Goal: Task Accomplishment & Management: Complete application form

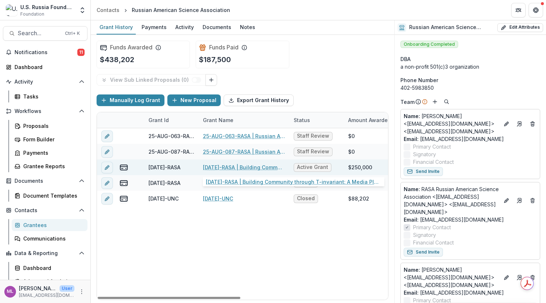
click at [219, 163] on link "[DATE]-RASA | Building Community through T-invariant: A Media Platform for [DEM…" at bounding box center [244, 167] width 82 height 8
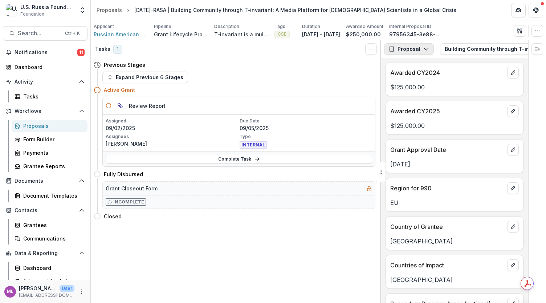
click at [426, 52] on button "Proposal" at bounding box center [409, 49] width 50 height 12
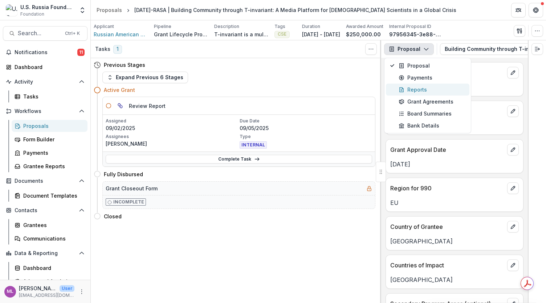
click at [416, 86] on div "Reports" at bounding box center [432, 90] width 66 height 8
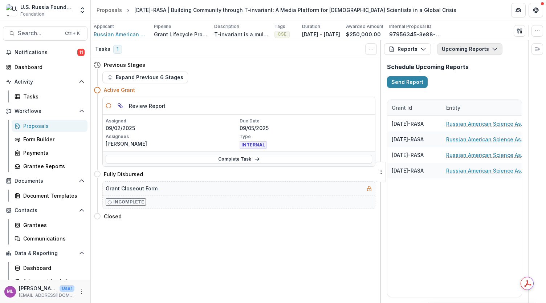
click at [445, 47] on button "Upcoming Reports" at bounding box center [469, 49] width 65 height 12
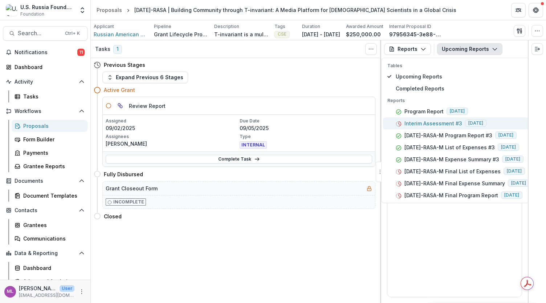
click at [444, 121] on p "Interim Assessment #3" at bounding box center [434, 124] width 58 height 8
click at [438, 121] on p "Interim Assessment #3" at bounding box center [434, 124] width 58 height 8
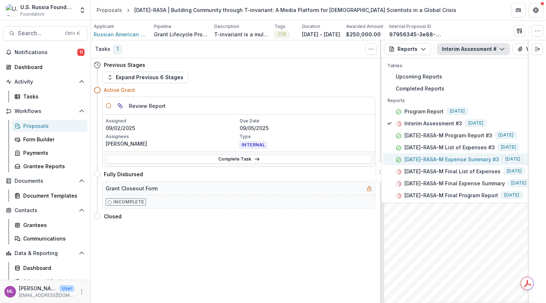
click at [463, 159] on p "[DATE]-RASA-M Expense Summary #3" at bounding box center [452, 159] width 95 height 8
click at [519, 45] on button "View Attached Files" at bounding box center [547, 49] width 69 height 12
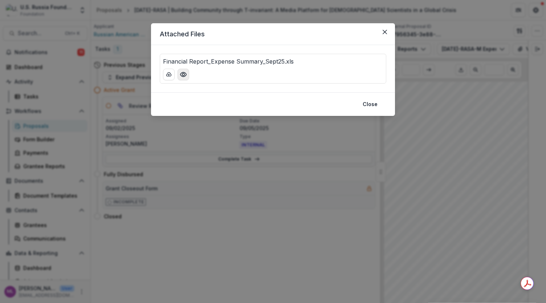
click at [183, 73] on icon "Preview Financial Report_Expense Summary_Sept25.xls" at bounding box center [183, 74] width 7 height 7
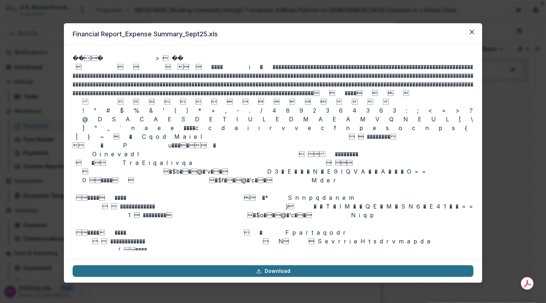
click at [271, 271] on link "Download" at bounding box center [273, 271] width 401 height 12
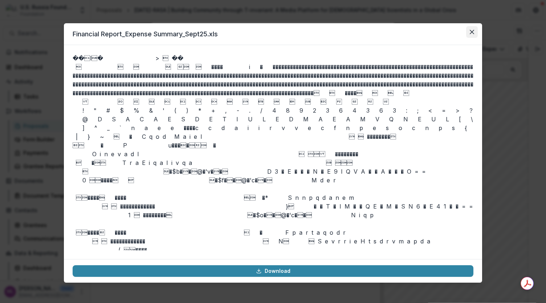
click at [472, 29] on button "Close" at bounding box center [472, 32] width 12 height 12
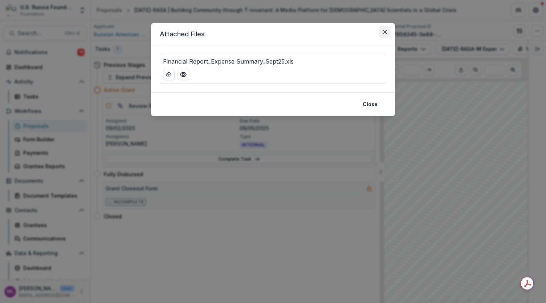
click at [387, 29] on button "Close" at bounding box center [385, 32] width 12 height 12
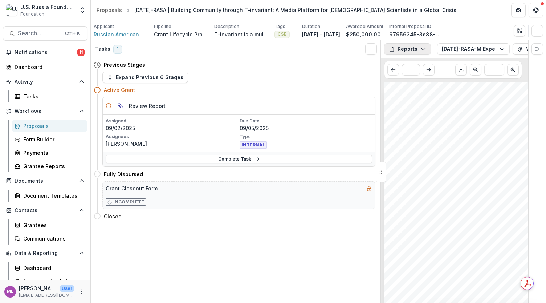
click at [422, 51] on icon "button" at bounding box center [424, 49] width 6 height 6
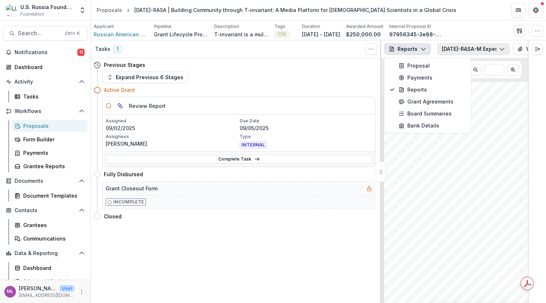
click at [502, 48] on icon "button" at bounding box center [502, 49] width 6 height 6
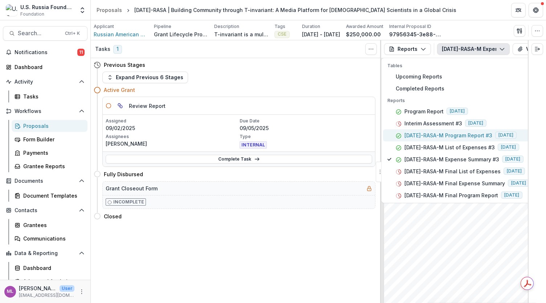
click at [440, 132] on p "[DATE]-RASA-M Program Report #3" at bounding box center [449, 135] width 88 height 8
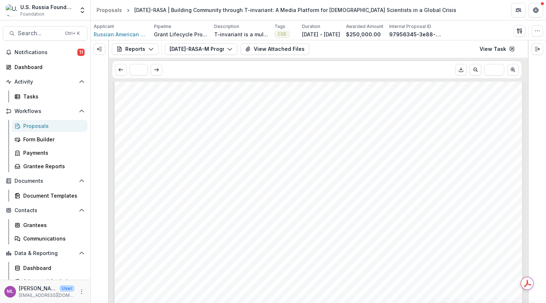
scroll to position [5400, 0]
click at [510, 50] on icon at bounding box center [512, 49] width 4 height 4
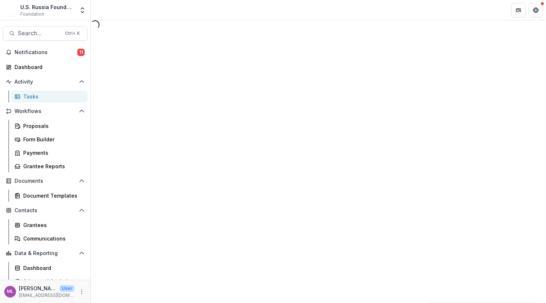
select select "********"
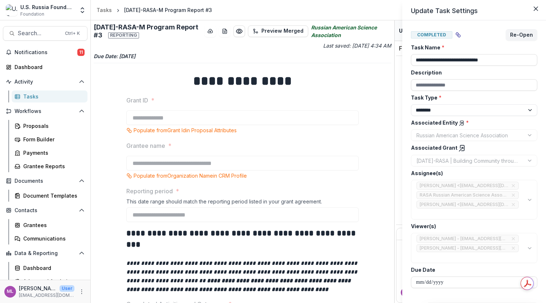
drag, startPoint x: 392, startPoint y: 31, endPoint x: 387, endPoint y: 165, distance: 133.4
click at [387, 165] on div "**********" at bounding box center [273, 151] width 546 height 303
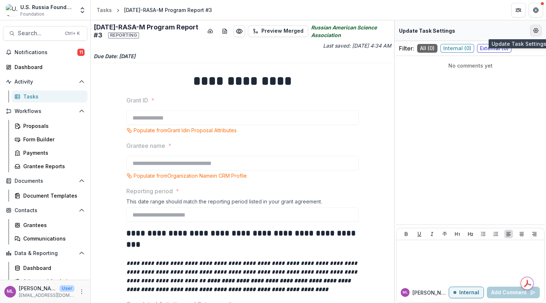
click at [535, 33] on button "Edit Form Settings" at bounding box center [536, 31] width 12 height 12
select select "********"
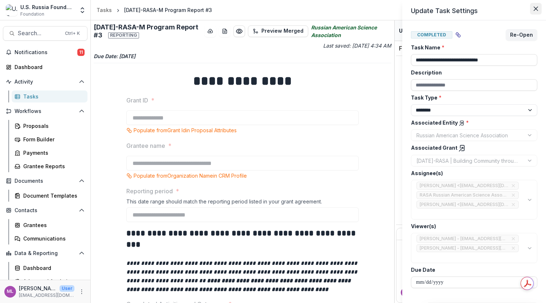
click at [536, 8] on icon "Close" at bounding box center [536, 9] width 4 height 4
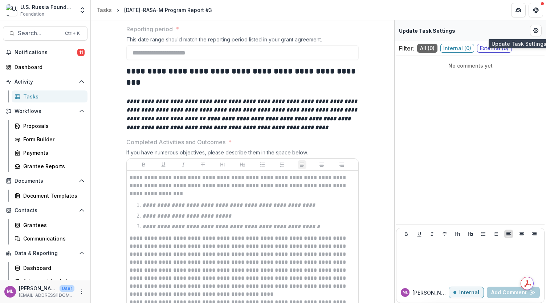
scroll to position [162, 0]
click at [28, 51] on span "Notifications" at bounding box center [46, 52] width 63 height 6
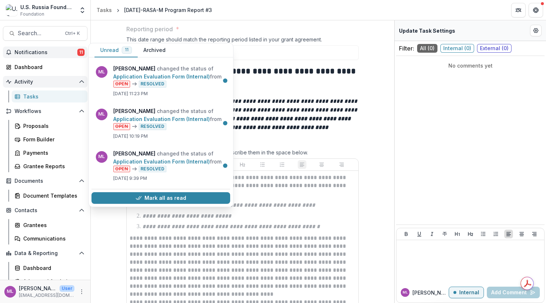
click at [29, 81] on span "Activity" at bounding box center [45, 82] width 61 height 6
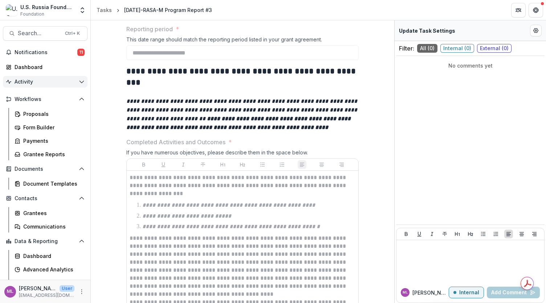
click at [29, 82] on span "Activity" at bounding box center [45, 82] width 61 height 6
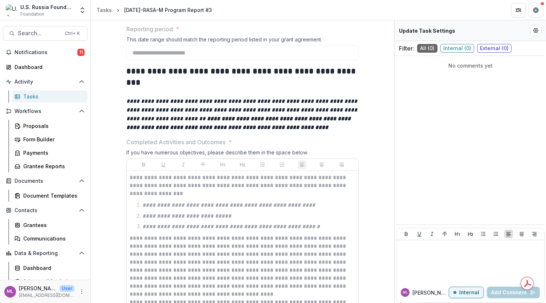
click at [28, 96] on div "Tasks" at bounding box center [52, 97] width 58 height 8
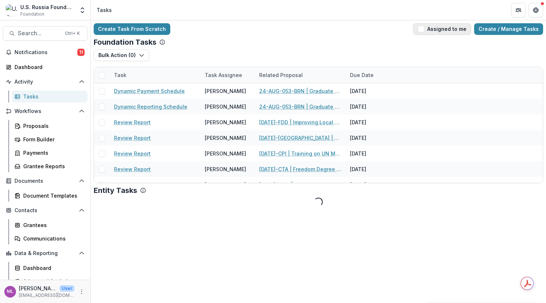
click at [438, 31] on button "Assigned to me" at bounding box center [442, 29] width 58 height 12
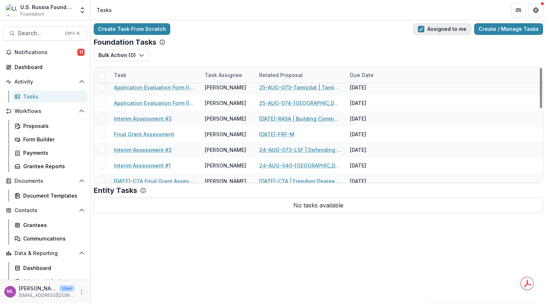
scroll to position [208, 0]
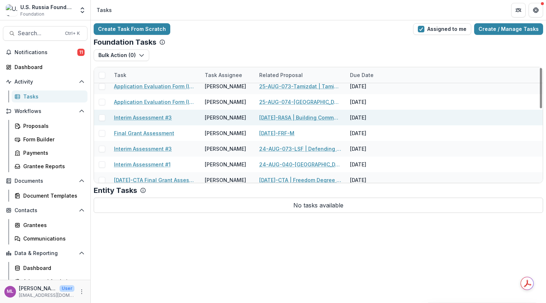
click at [323, 118] on link "[DATE]-RASA | Building Community through T-invariant: A Media Platform for [DEM…" at bounding box center [300, 118] width 82 height 8
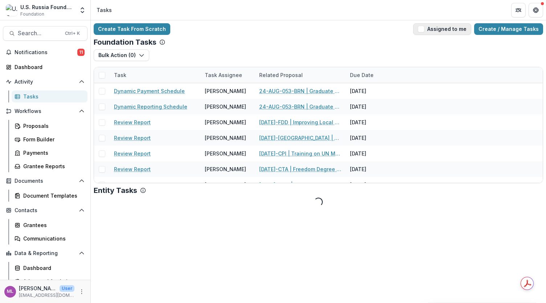
click at [425, 29] on span "button" at bounding box center [421, 29] width 7 height 7
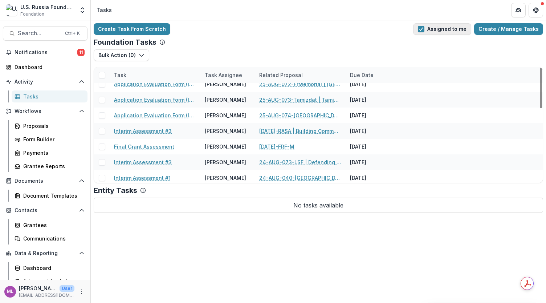
scroll to position [195, 0]
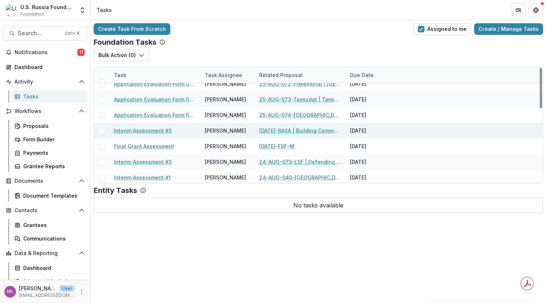
click at [125, 131] on link "Interim Assessment #3" at bounding box center [143, 131] width 58 height 8
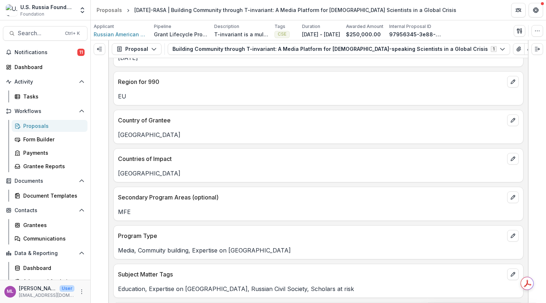
scroll to position [102, 0]
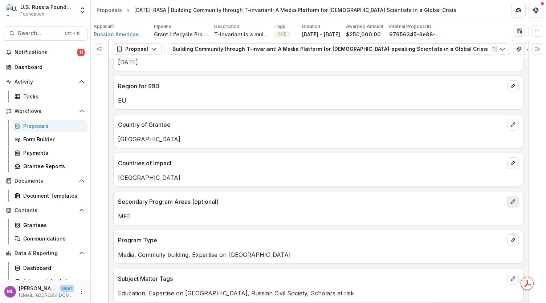
click at [510, 200] on icon "edit" at bounding box center [513, 202] width 6 height 6
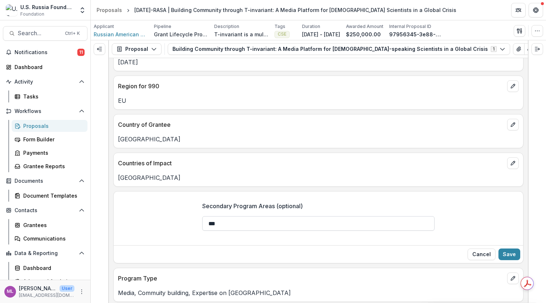
click at [266, 220] on input "***" at bounding box center [318, 223] width 232 height 15
type input "*"
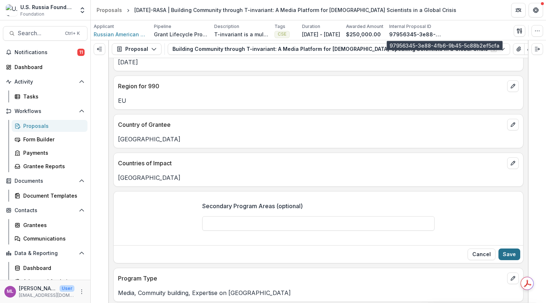
click at [510, 253] on button "Save" at bounding box center [510, 254] width 22 height 12
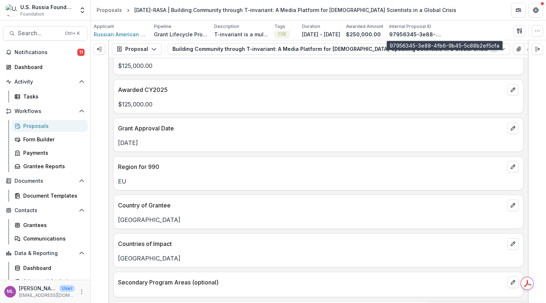
scroll to position [0, 0]
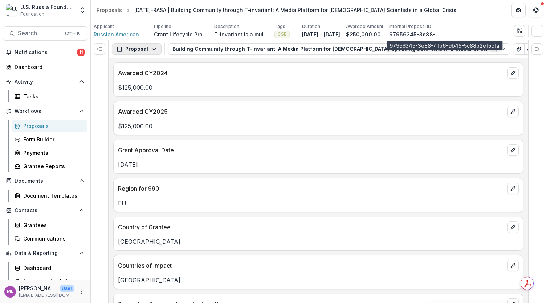
click at [146, 50] on button "Proposal" at bounding box center [137, 49] width 50 height 12
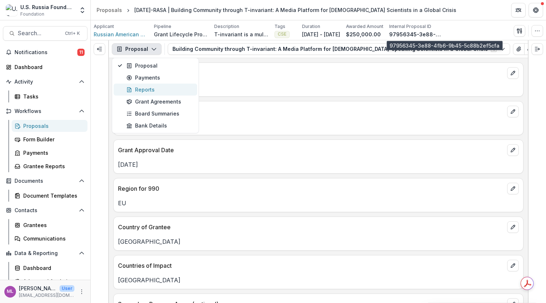
click at [151, 92] on div "Reports" at bounding box center [159, 90] width 66 height 8
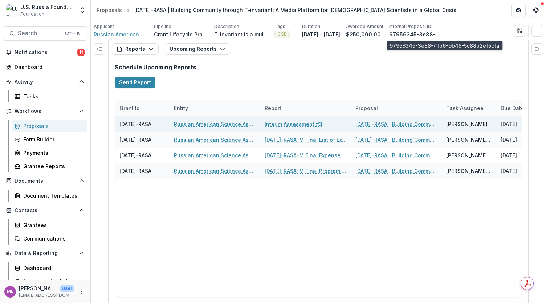
click at [300, 123] on link "Interim Assessment #3" at bounding box center [294, 124] width 58 height 8
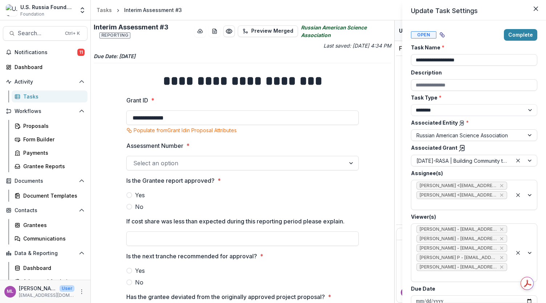
click at [313, 164] on div "**********" at bounding box center [273, 151] width 546 height 303
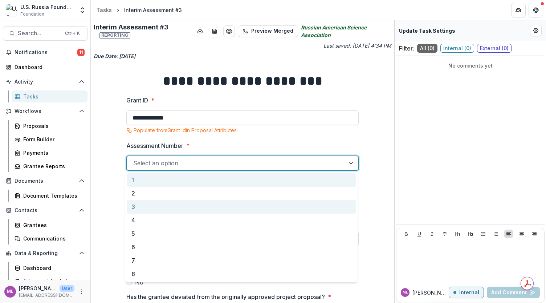
click at [142, 205] on div "3" at bounding box center [242, 206] width 230 height 13
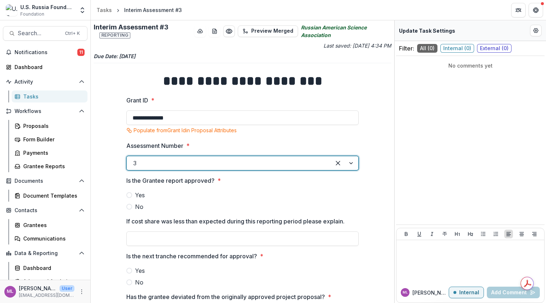
click at [127, 194] on span at bounding box center [129, 195] width 6 height 6
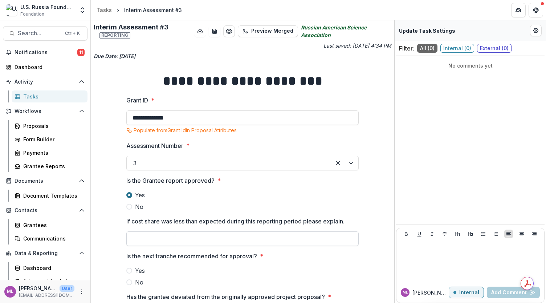
click at [190, 239] on input "If cost share was less than expected during this reporting period please explai…" at bounding box center [242, 238] width 232 height 15
type input "***"
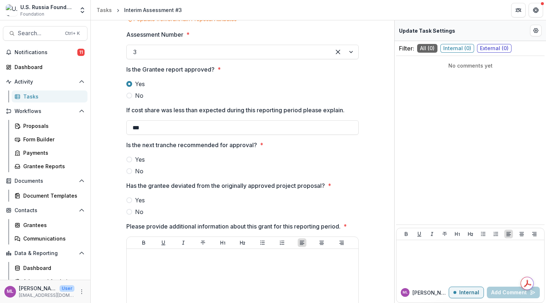
scroll to position [115, 0]
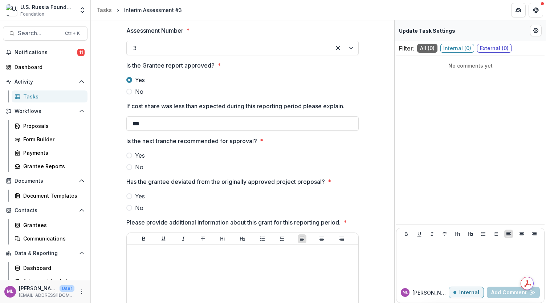
click at [130, 155] on span at bounding box center [129, 156] width 6 height 6
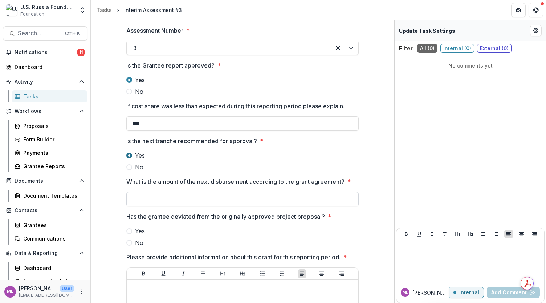
click at [196, 195] on input "What is the amount of the next disbursement according to the grant agreement? *" at bounding box center [242, 199] width 232 height 15
type input "**"
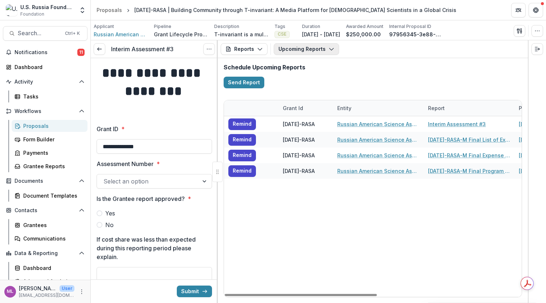
click at [312, 48] on button "Upcoming Reports" at bounding box center [306, 49] width 65 height 12
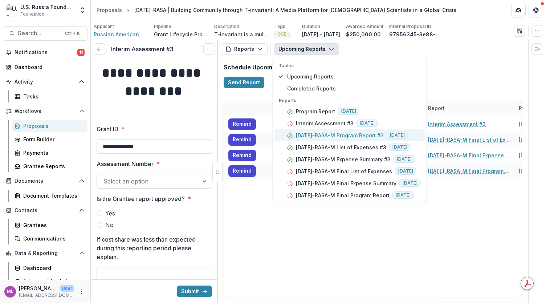
click at [307, 137] on p "[DATE]-RASA-M Program Report #3" at bounding box center [340, 135] width 88 height 8
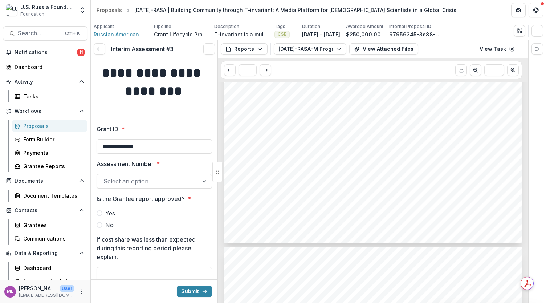
scroll to position [263, 0]
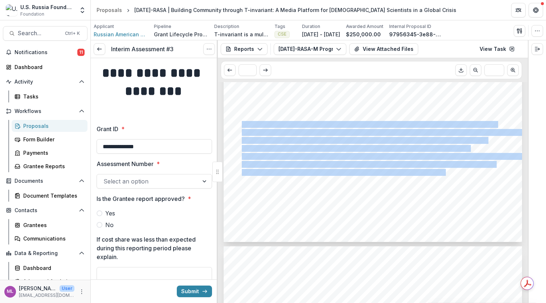
drag, startPoint x: 240, startPoint y: 125, endPoint x: 444, endPoint y: 172, distance: 209.3
click at [444, 172] on div "1. 2. 3. Submission Responses Program Report Grant ID [DATE]-RASA Grantee name …" at bounding box center [373, 30] width 299 height 422
copy div "Our analytical capabilities, particularly in monitoring developments within Rus…"
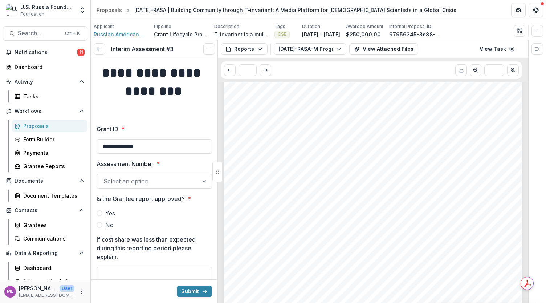
scroll to position [1809, 0]
drag, startPoint x: 413, startPoint y: 108, endPoint x: 312, endPoint y: 116, distance: 100.9
click at [312, 116] on div "left Russia and made scientific careers in the West: o Bifurcation point. Essay…" at bounding box center [373, 191] width 299 height 422
copy div "Insider, Govorit NeMoskva, IStories Media, and Groza."
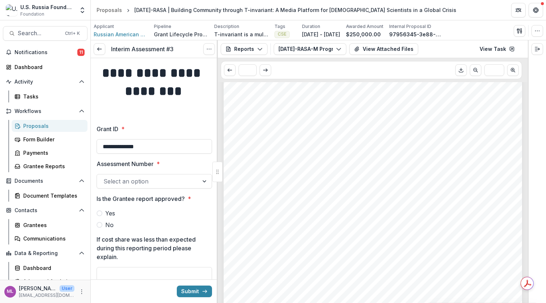
drag, startPoint x: 317, startPoint y: 189, endPoint x: 249, endPoint y: 132, distance: 89.0
click at [249, 132] on div "left Russia and made scientific careers in the West: o Bifurcation point. Essay…" at bounding box center [373, 120] width 299 height 422
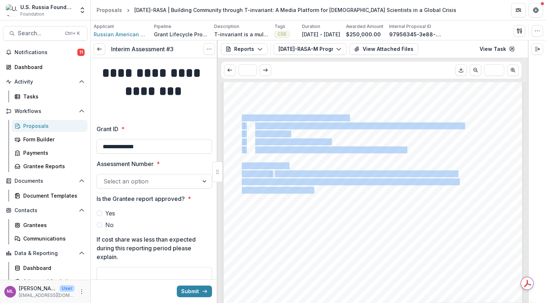
drag, startPoint x: 241, startPoint y: 116, endPoint x: 312, endPoint y: 188, distance: 100.9
click at [312, 188] on div "left Russia and made scientific careers in the West: o Bifurcation point. Essay…" at bounding box center [373, 120] width 299 height 422
copy div "In the past 6 months, we have released: · More than 50 large texts (investigati…"
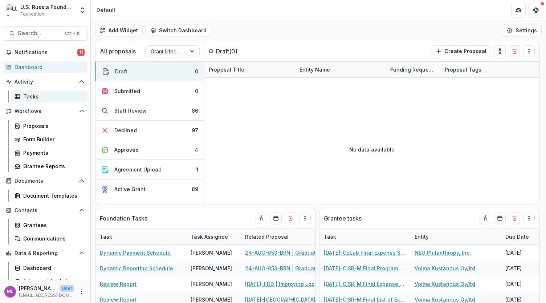
click at [31, 96] on div "Tasks" at bounding box center [52, 97] width 58 height 8
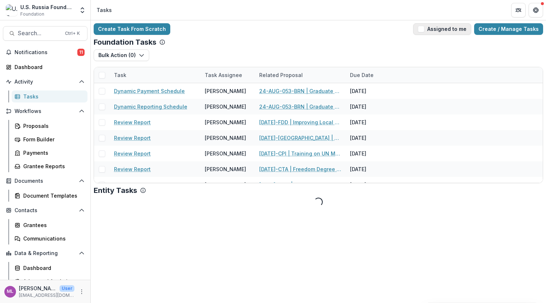
click at [425, 28] on span "button" at bounding box center [421, 29] width 7 height 7
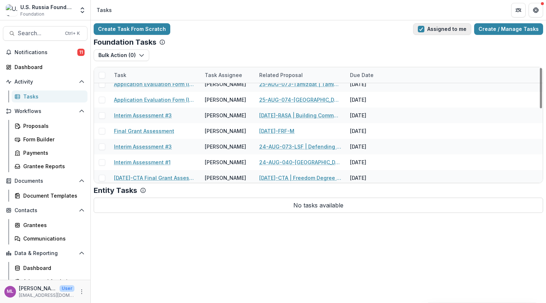
scroll to position [212, 0]
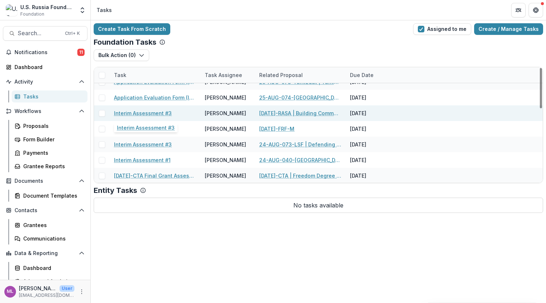
click at [149, 113] on link "Interim Assessment #3" at bounding box center [143, 113] width 58 height 8
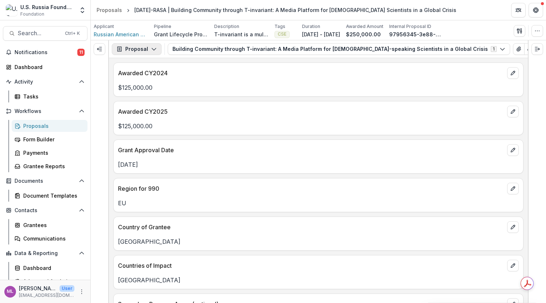
click at [155, 46] on icon "button" at bounding box center [154, 49] width 6 height 6
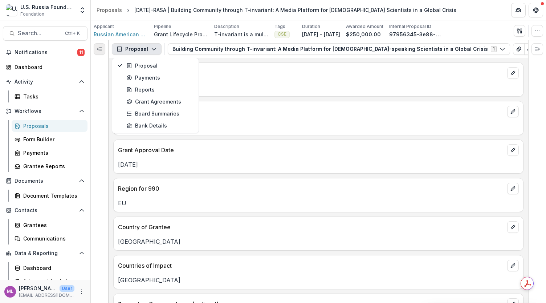
click at [100, 51] on line "Expand left" at bounding box center [101, 51] width 2 height 0
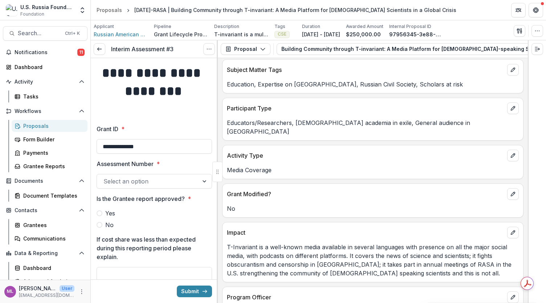
scroll to position [313, 0]
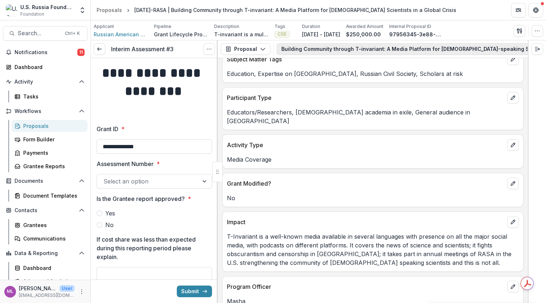
click at [324, 46] on button "Building Community through T-invariant: A Media Platform for Russian-speaking S…" at bounding box center [448, 49] width 343 height 12
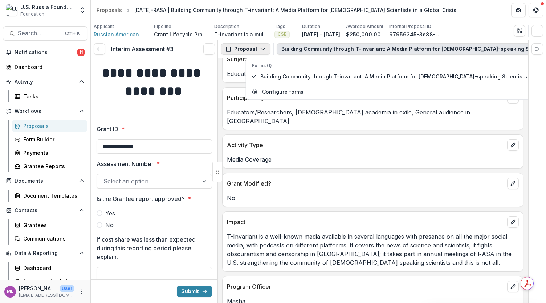
click at [260, 49] on icon "button" at bounding box center [263, 49] width 6 height 6
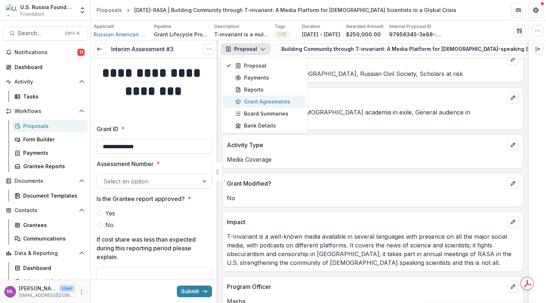
click at [251, 98] on div "Grant Agreements" at bounding box center [268, 102] width 66 height 8
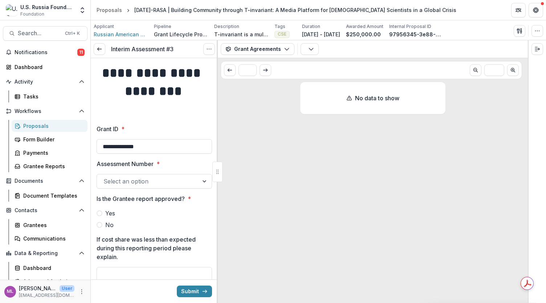
click at [99, 213] on span at bounding box center [100, 213] width 6 height 6
click at [167, 179] on div at bounding box center [148, 181] width 89 height 10
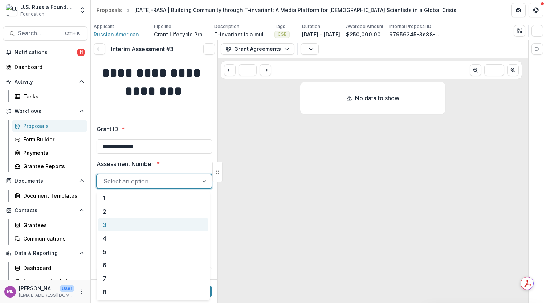
click at [110, 222] on div "3" at bounding box center [153, 224] width 110 height 13
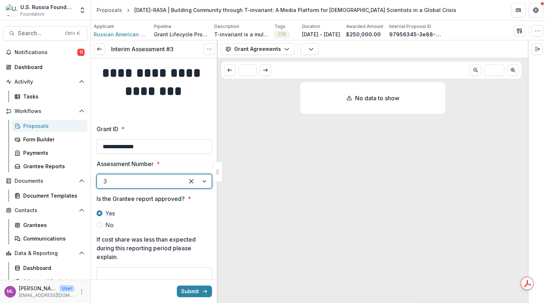
click at [119, 271] on input "If cost share was less than expected during this reporting period please explai…" at bounding box center [155, 274] width 116 height 15
type input "***"
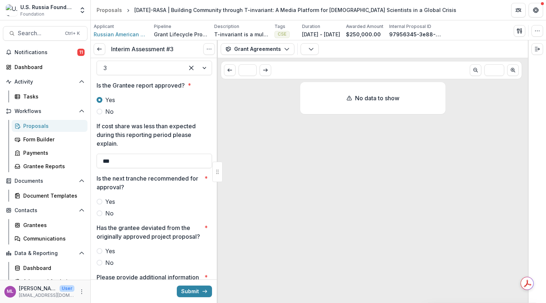
scroll to position [114, 0]
click at [102, 203] on label "Yes" at bounding box center [155, 201] width 116 height 9
click at [141, 262] on input "What is the amount of the next disbursement according to the grant agreement? *" at bounding box center [155, 262] width 116 height 15
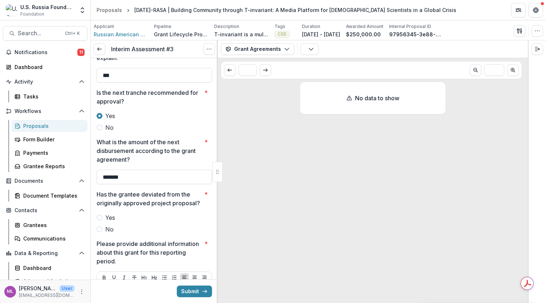
scroll to position [235, 0]
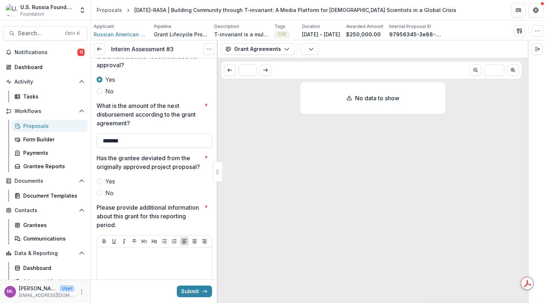
click at [107, 197] on span "No" at bounding box center [109, 193] width 8 height 9
type input "*******"
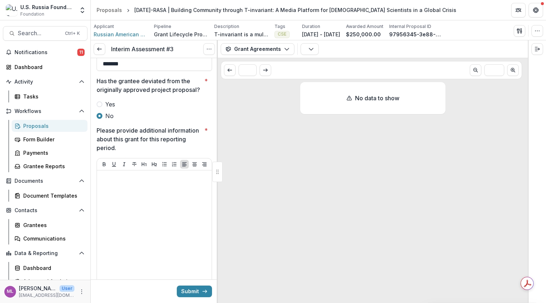
scroll to position [325, 0]
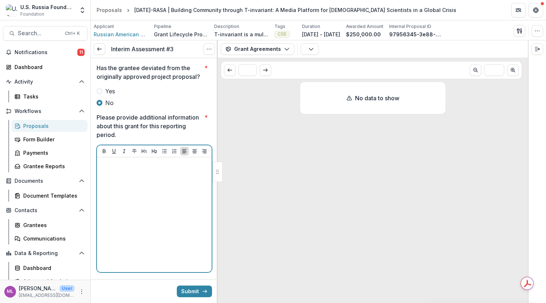
click at [142, 182] on div at bounding box center [154, 214] width 109 height 109
click at [142, 178] on div at bounding box center [154, 214] width 109 height 109
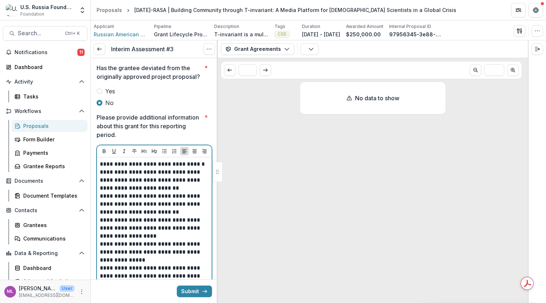
scroll to position [360, 0]
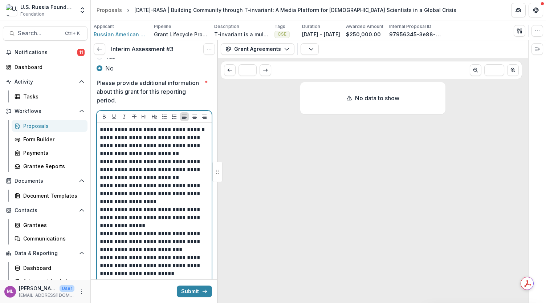
click at [101, 146] on p "**********" at bounding box center [153, 214] width 107 height 160
click at [114, 167] on p "**********" at bounding box center [153, 218] width 107 height 168
click at [127, 177] on p "**********" at bounding box center [153, 218] width 107 height 168
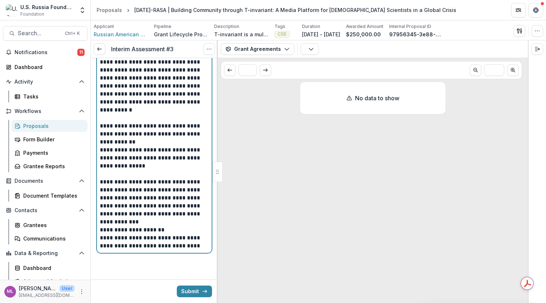
scroll to position [451, 0]
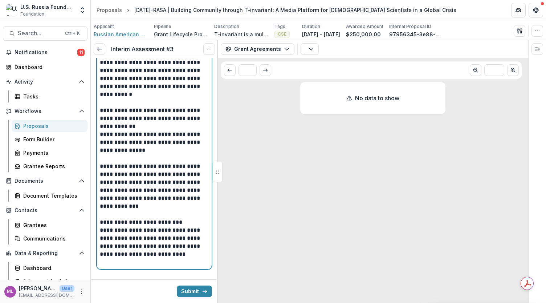
click at [101, 229] on p "**********" at bounding box center [153, 242] width 107 height 48
click at [169, 233] on p "**********" at bounding box center [153, 242] width 107 height 48
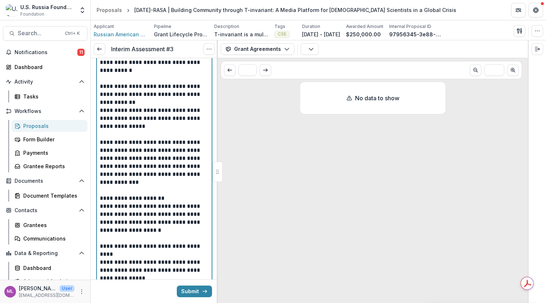
scroll to position [560, 0]
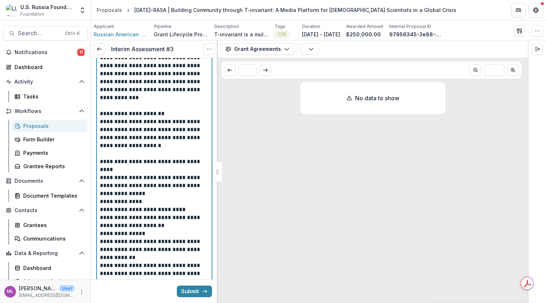
click at [163, 169] on p "**********" at bounding box center [153, 226] width 107 height 136
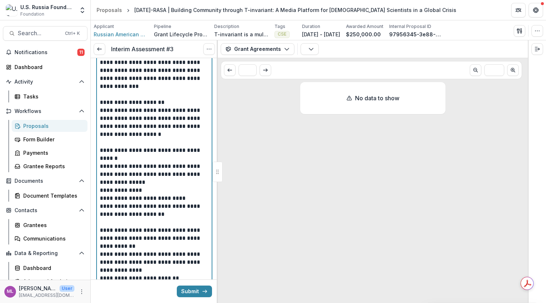
scroll to position [611, 0]
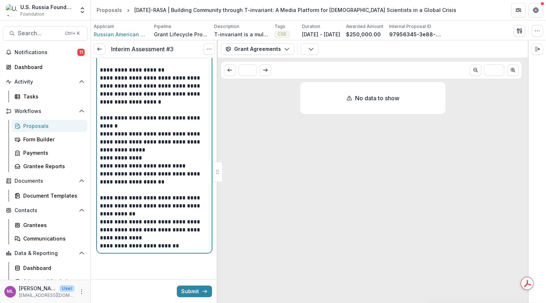
click at [192, 248] on p "**********" at bounding box center [153, 182] width 107 height 136
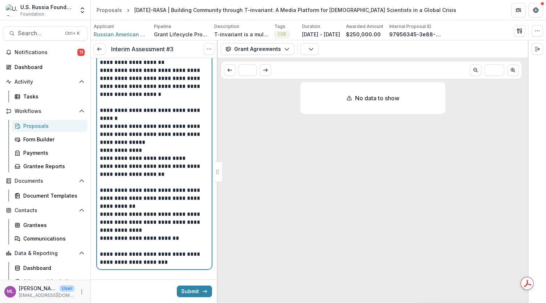
click at [183, 266] on p "**********" at bounding box center [153, 258] width 107 height 16
click at [195, 262] on p "**********" at bounding box center [153, 258] width 107 height 16
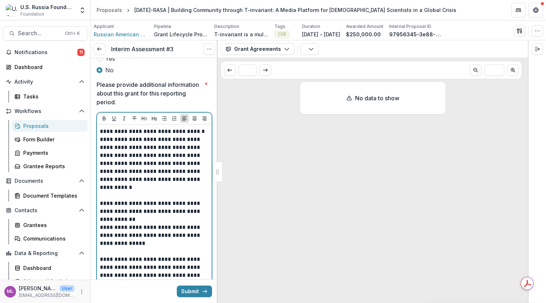
scroll to position [360, 0]
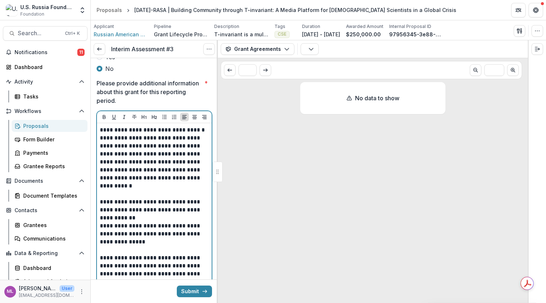
click at [193, 163] on p "**********" at bounding box center [153, 162] width 107 height 56
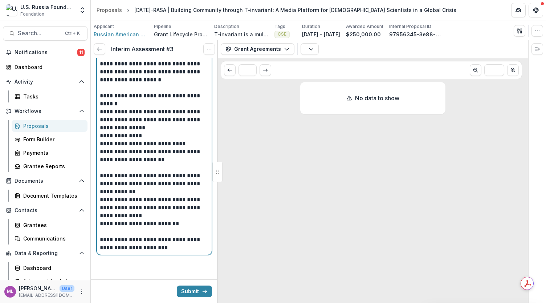
scroll to position [635, 0]
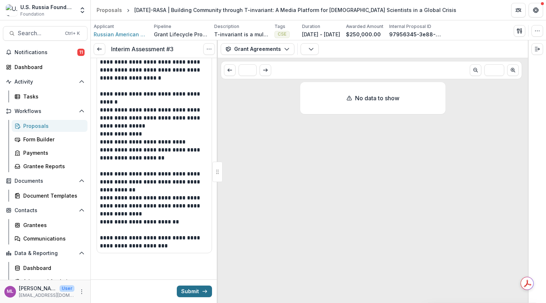
click at [190, 291] on button "Submit" at bounding box center [194, 292] width 35 height 12
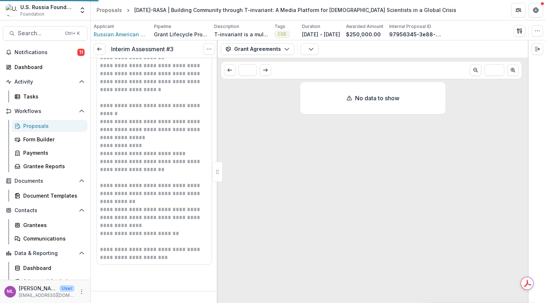
scroll to position [624, 0]
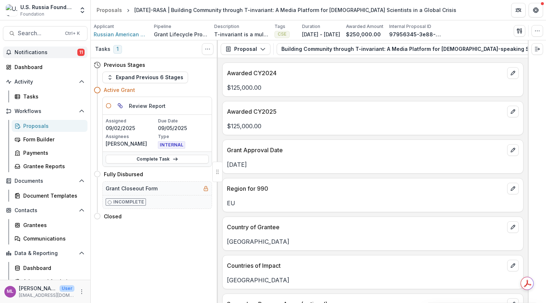
click at [38, 52] on span "Notifications" at bounding box center [46, 52] width 63 height 6
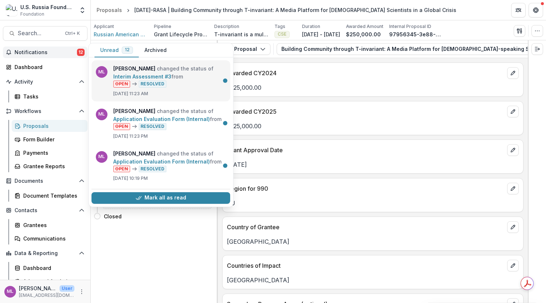
click at [150, 73] on link "Interim Assessment #3" at bounding box center [142, 76] width 58 height 6
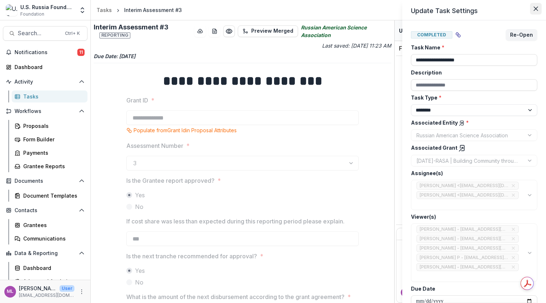
click at [535, 12] on button "Close" at bounding box center [536, 9] width 12 height 12
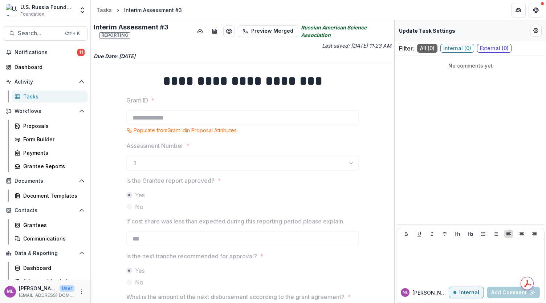
click at [456, 47] on span "Internal ( 0 )" at bounding box center [458, 48] width 34 height 9
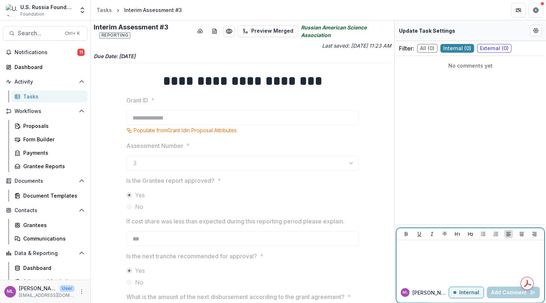
click at [437, 256] on div at bounding box center [471, 261] width 142 height 36
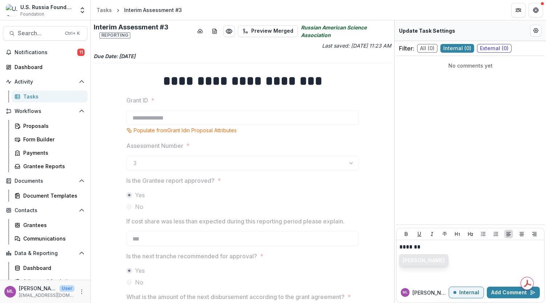
click at [426, 255] on button "Jemile Kelderman" at bounding box center [424, 261] width 49 height 12
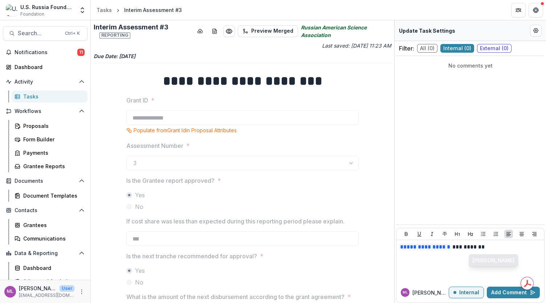
click at [502, 260] on button "[PERSON_NAME]" at bounding box center [493, 261] width 49 height 12
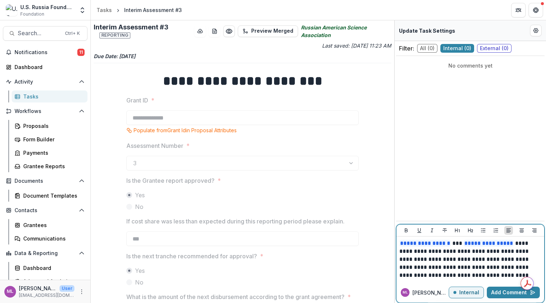
click at [507, 251] on p "**********" at bounding box center [471, 259] width 142 height 40
click at [505, 289] on button "Add Comment" at bounding box center [513, 293] width 53 height 12
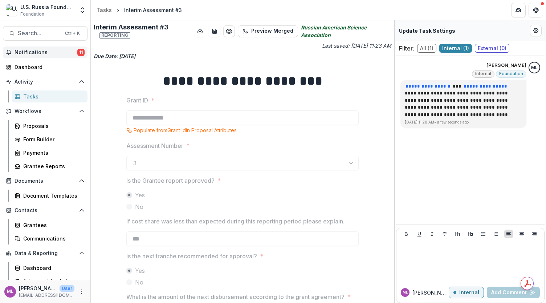
click at [35, 50] on span "Notifications" at bounding box center [46, 52] width 63 height 6
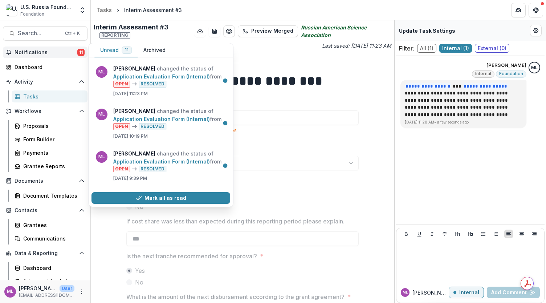
click at [25, 96] on div "Tasks" at bounding box center [52, 97] width 58 height 8
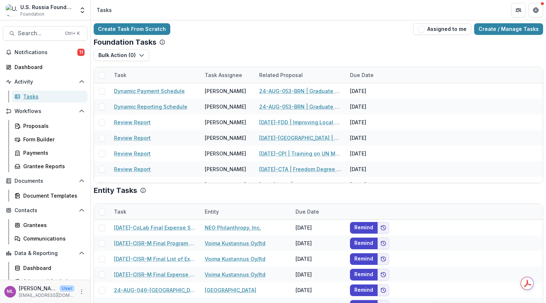
click at [12, 90] on link "Tasks" at bounding box center [50, 96] width 76 height 12
